Goal: Navigation & Orientation: Find specific page/section

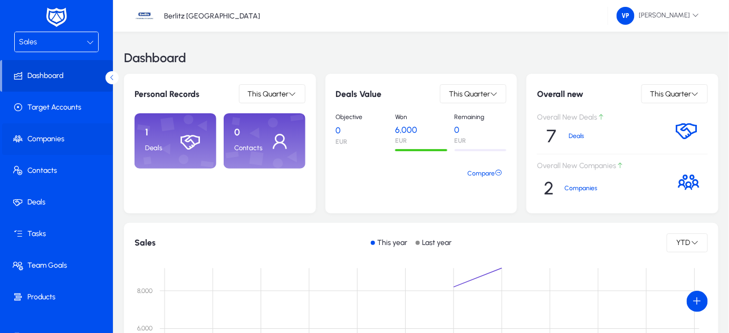
click at [39, 137] on span "Companies" at bounding box center [58, 139] width 113 height 11
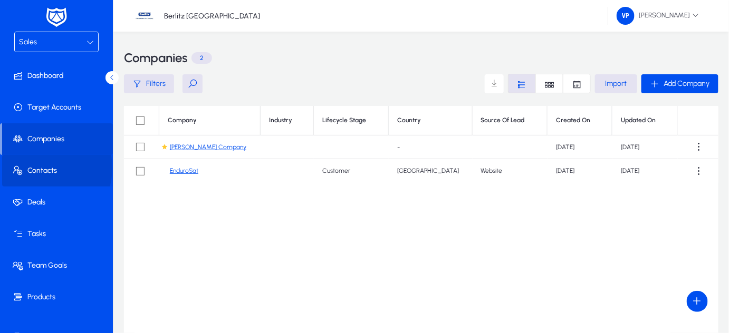
click at [40, 168] on span "Contacts" at bounding box center [58, 171] width 113 height 11
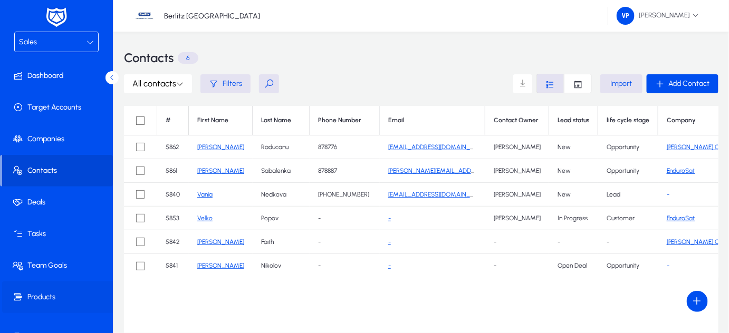
click at [44, 295] on span "Products" at bounding box center [58, 297] width 113 height 11
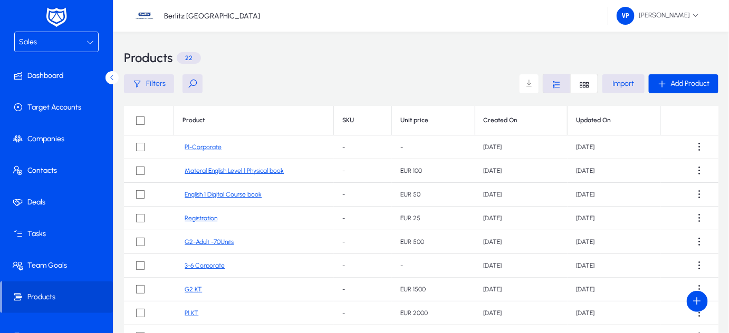
click at [86, 38] on icon at bounding box center [89, 41] width 7 height 7
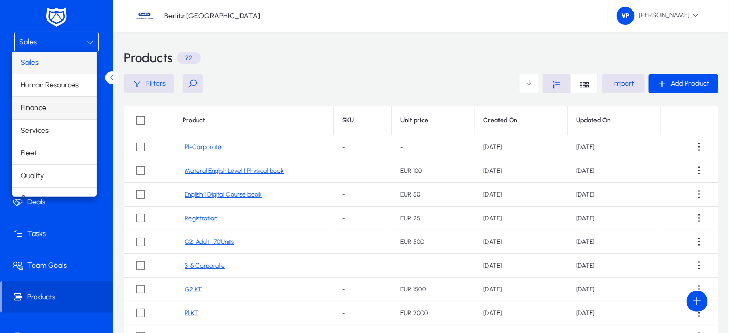
click at [49, 109] on mat-option "Finance" at bounding box center [54, 108] width 84 height 22
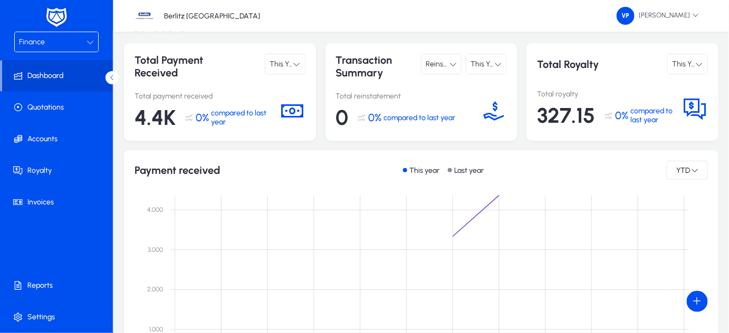
scroll to position [47, 0]
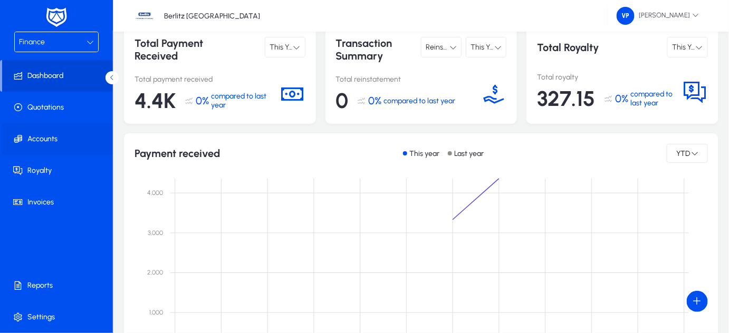
click at [43, 140] on span "Accounts" at bounding box center [58, 139] width 113 height 11
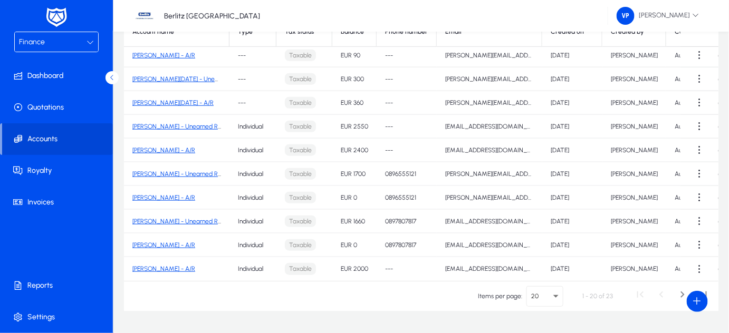
scroll to position [157, 0]
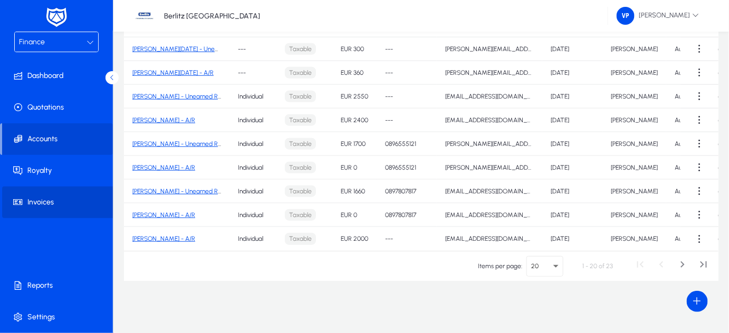
click at [49, 202] on span "Invoices" at bounding box center [58, 202] width 113 height 11
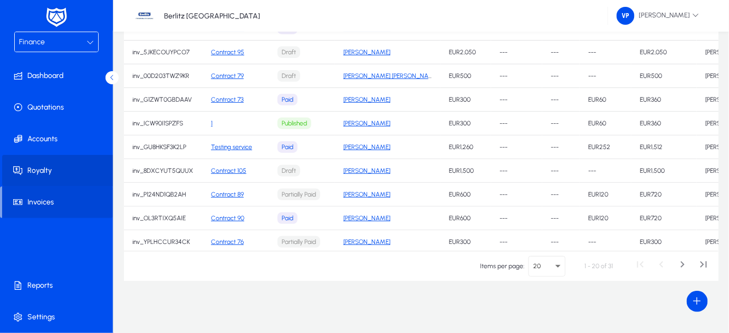
click at [41, 170] on span "Royalty" at bounding box center [58, 171] width 113 height 11
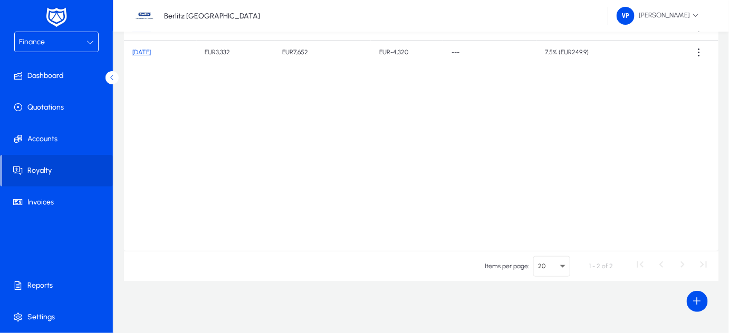
click at [89, 43] on icon at bounding box center [89, 41] width 7 height 7
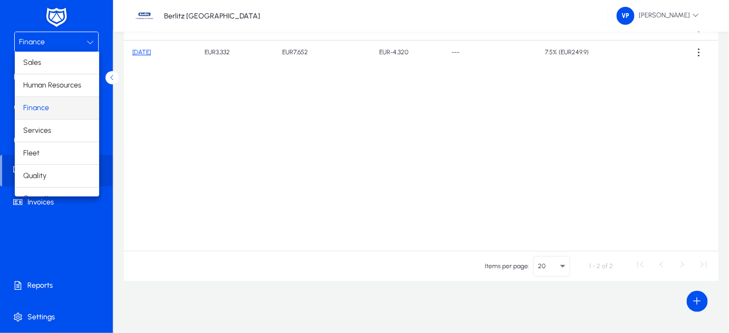
scroll to position [34, 0]
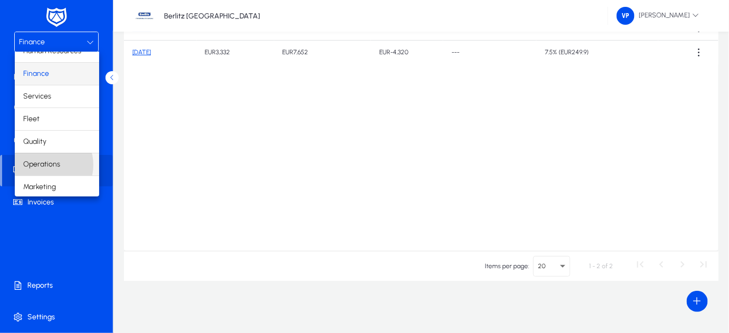
click at [45, 164] on span "Operations" at bounding box center [41, 164] width 37 height 13
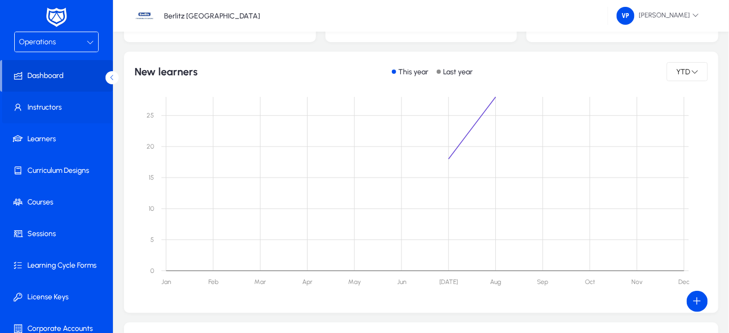
click at [49, 107] on span "Instructors" at bounding box center [58, 107] width 113 height 11
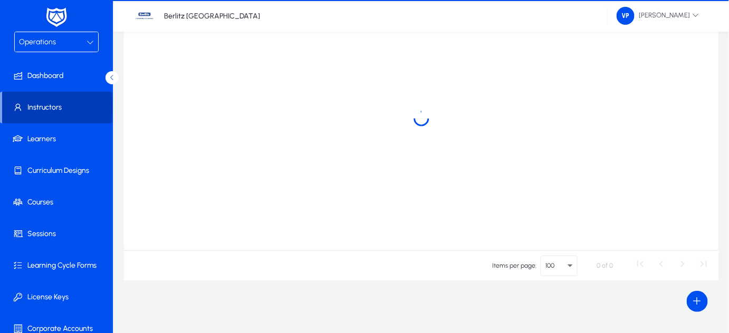
scroll to position [118, 0]
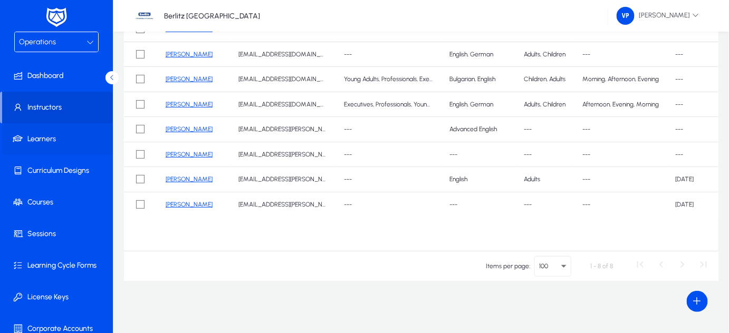
click at [44, 140] on span "Learners" at bounding box center [58, 139] width 113 height 11
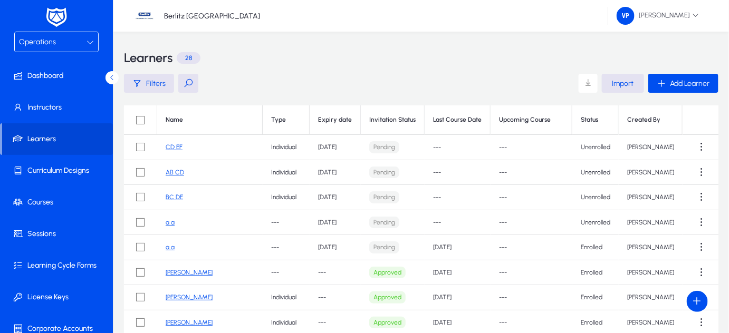
click at [173, 145] on link "CD EF" at bounding box center [174, 146] width 17 height 7
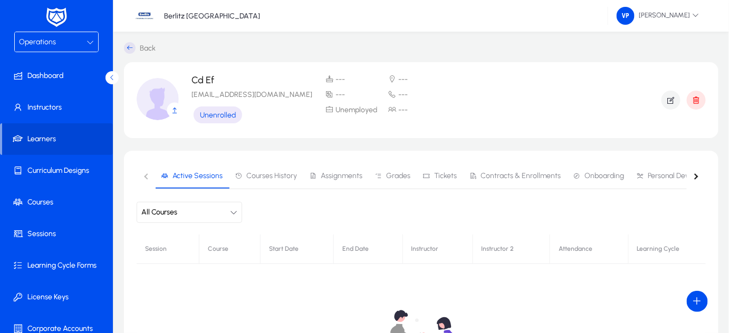
click at [281, 172] on span "Courses History" at bounding box center [271, 175] width 51 height 7
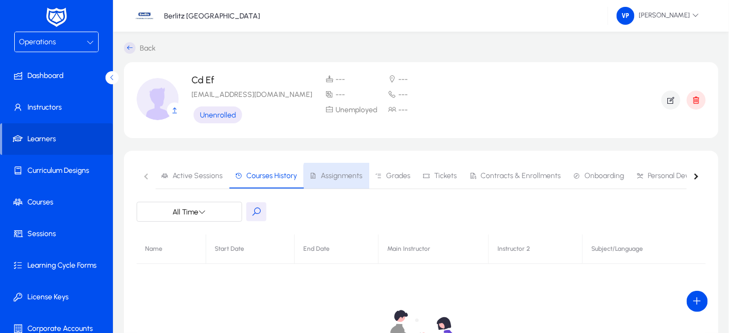
click at [339, 178] on span "Assignments" at bounding box center [342, 175] width 42 height 7
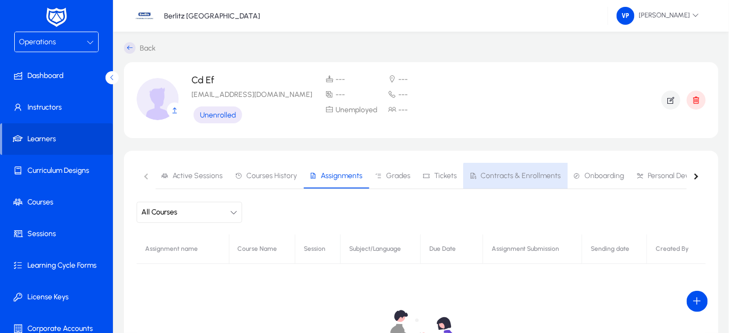
click at [518, 180] on span "Contracts & Enrollments" at bounding box center [515, 175] width 92 height 25
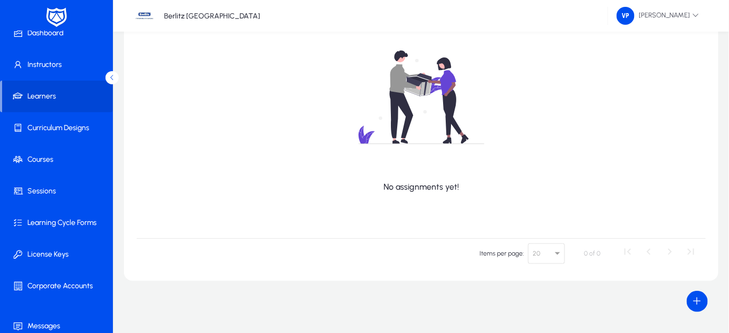
scroll to position [43, 0]
click at [68, 126] on span "Curriculum Designs" at bounding box center [58, 127] width 113 height 11
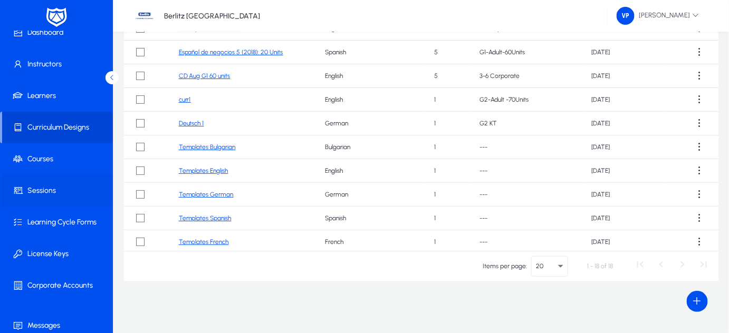
click at [47, 188] on span "Sessions" at bounding box center [58, 191] width 113 height 11
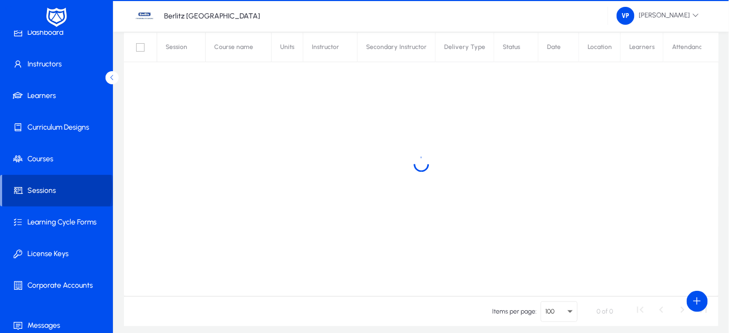
scroll to position [112, 0]
